Goal: Task Accomplishment & Management: Use online tool/utility

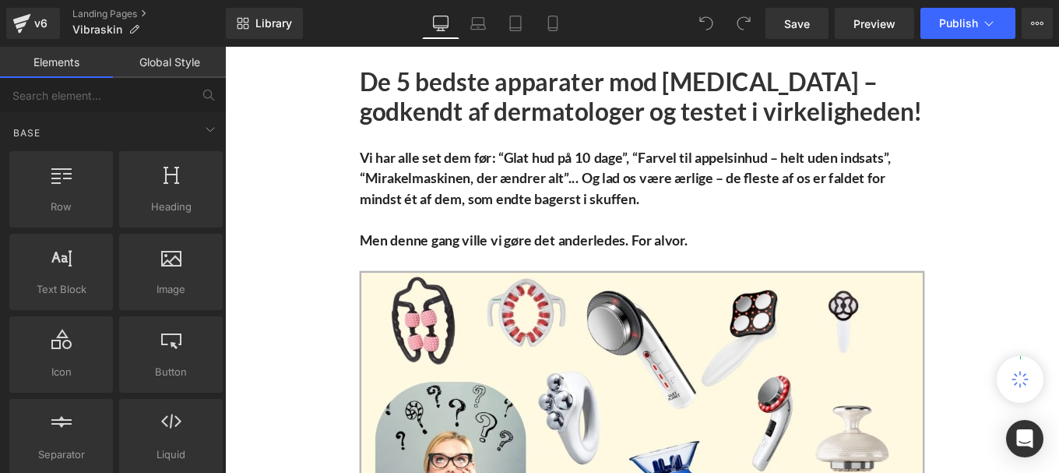
scroll to position [342, 0]
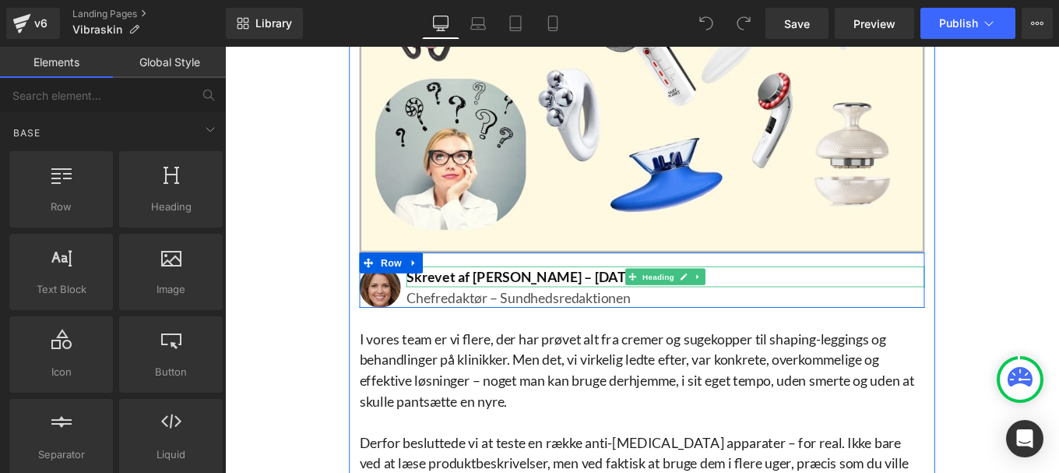
click at [613, 306] on h1 "Skrevet af [PERSON_NAME] – [DATE]" at bounding box center [723, 306] width 586 height 23
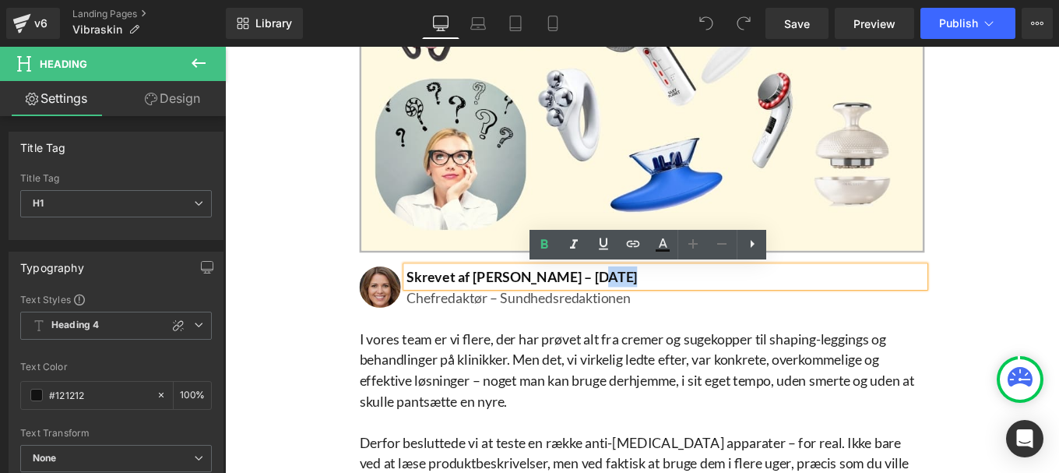
drag, startPoint x: 614, startPoint y: 306, endPoint x: 641, endPoint y: 307, distance: 26.5
click at [641, 307] on h1 "Skrevet af [PERSON_NAME] – [DATE]" at bounding box center [723, 306] width 586 height 23
paste div
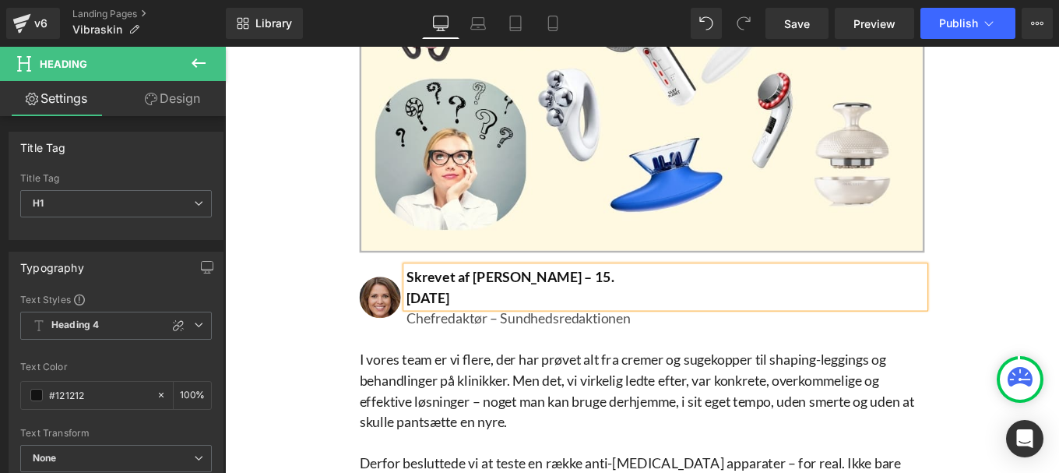
click at [430, 327] on h1 "[DATE]" at bounding box center [723, 330] width 586 height 23
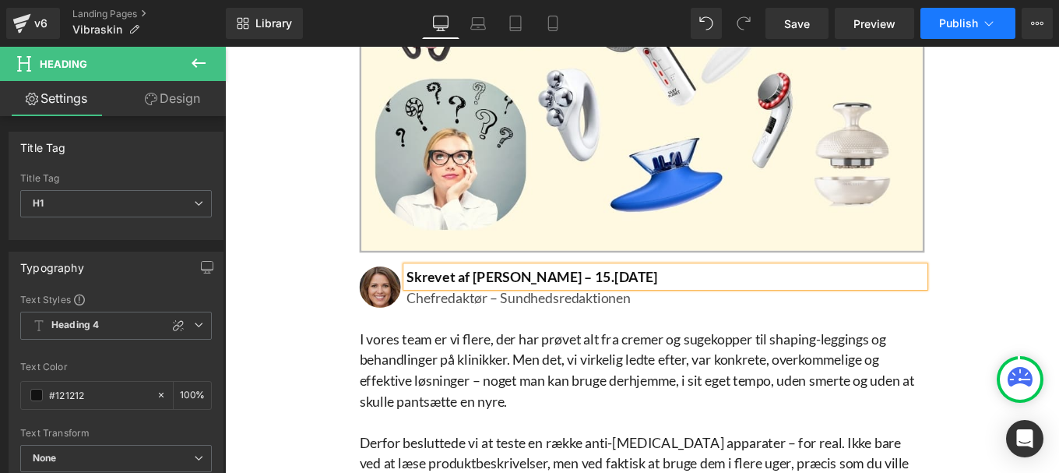
click at [956, 17] on span "Publish" at bounding box center [958, 23] width 39 height 12
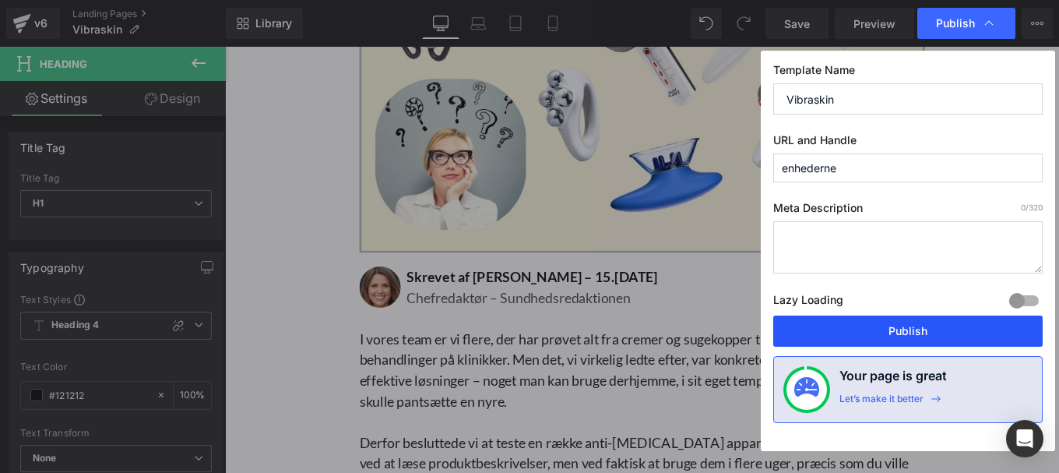
click at [860, 330] on button "Publish" at bounding box center [907, 330] width 269 height 31
